Goal: Book appointment/travel/reservation

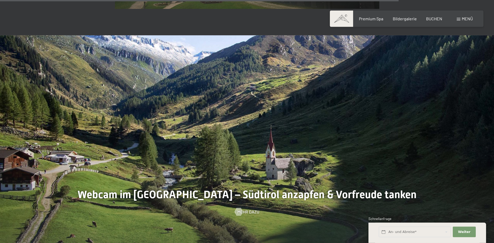
scroll to position [1537, 0]
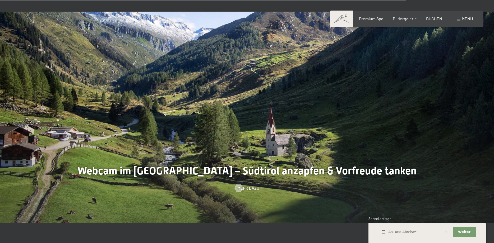
click at [465, 19] on span "Menü" at bounding box center [467, 18] width 11 height 5
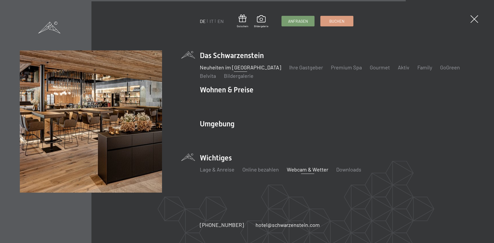
click at [221, 67] on link "Neuheiten im [GEOGRAPHIC_DATA]" at bounding box center [240, 67] width 81 height 6
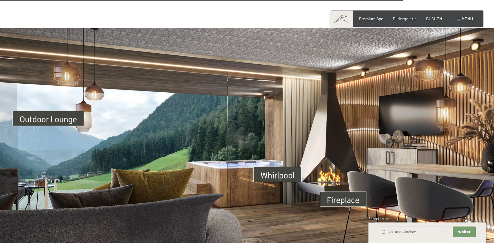
scroll to position [1806, 0]
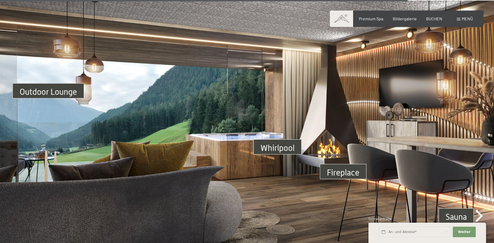
click at [275, 142] on img at bounding box center [247, 140] width 494 height 278
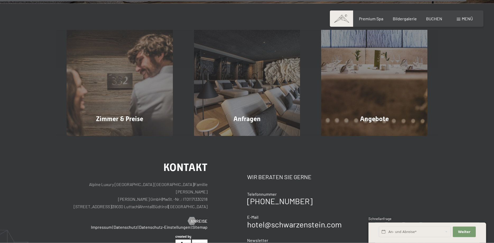
scroll to position [2103, 0]
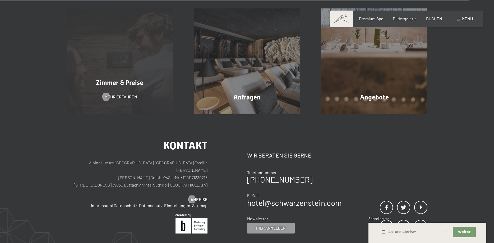
click at [106, 82] on div "Zimmer & Preise Mehr erfahren" at bounding box center [119, 61] width 127 height 106
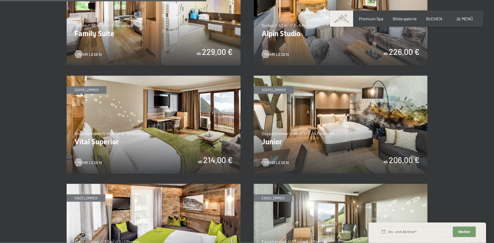
scroll to position [701, 0]
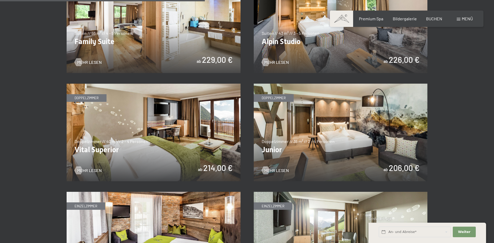
click at [337, 139] on img at bounding box center [341, 133] width 174 height 98
